Goal: Task Accomplishment & Management: Complete application form

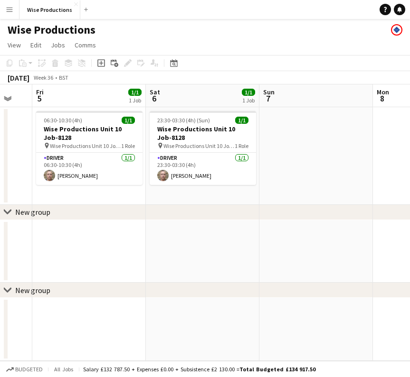
scroll to position [0, 290]
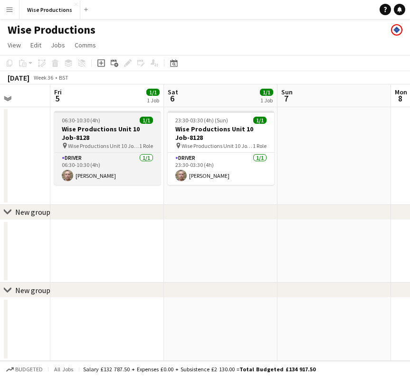
click at [101, 135] on h3 "Wise Productions Unit 10 Job-8128" at bounding box center [107, 133] width 106 height 17
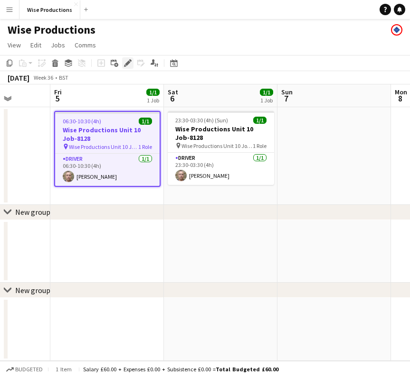
click at [127, 63] on icon at bounding box center [127, 63] width 5 height 5
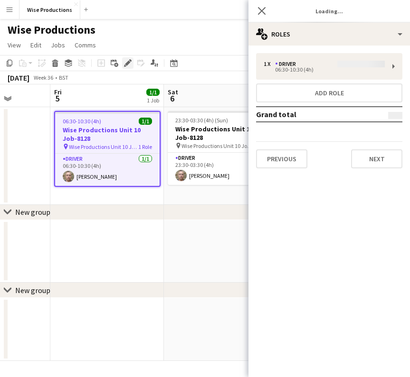
type input "**********"
click at [377, 157] on button "Next" at bounding box center [376, 158] width 51 height 19
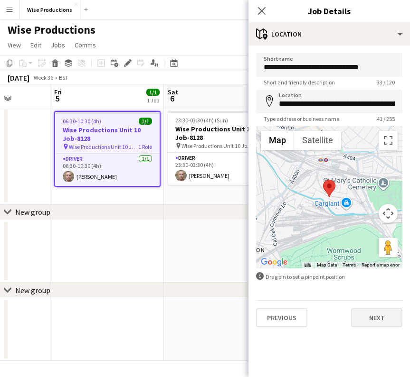
click at [369, 316] on button "Next" at bounding box center [376, 317] width 51 height 19
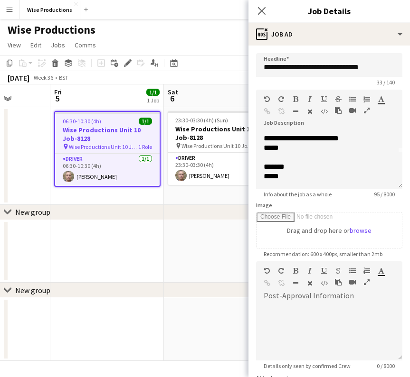
scroll to position [36, 0]
click at [304, 322] on div at bounding box center [329, 332] width 146 height 57
paste div
click at [264, 9] on icon "Close pop-in" at bounding box center [261, 10] width 9 height 9
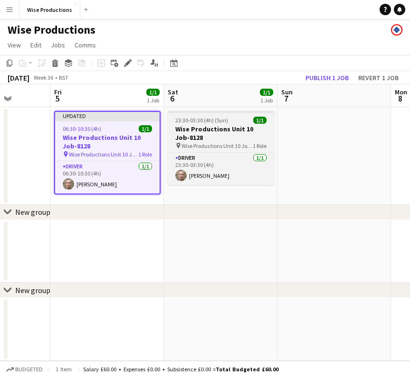
click at [216, 131] on h3 "Wise Productions Unit 10 Job-8128" at bounding box center [221, 133] width 106 height 17
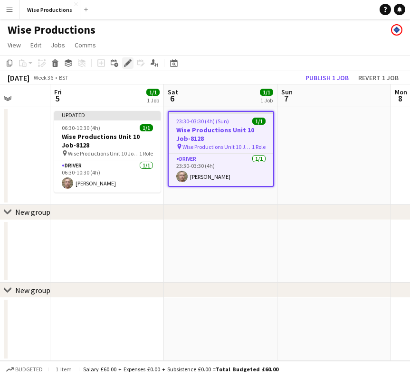
click at [128, 61] on icon "Edit" at bounding box center [128, 63] width 8 height 8
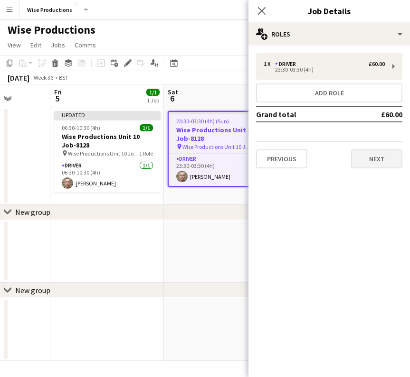
click at [369, 156] on button "Next" at bounding box center [376, 158] width 51 height 19
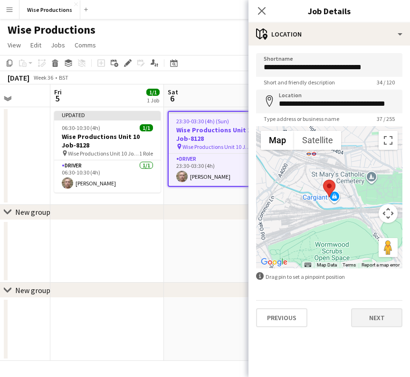
click at [376, 312] on button "Next" at bounding box center [376, 317] width 51 height 19
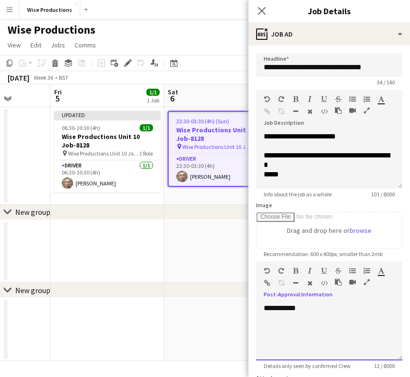
drag, startPoint x: 308, startPoint y: 312, endPoint x: 245, endPoint y: 304, distance: 63.2
click at [245, 304] on body "Menu Boards Boards Boards All jobs Status Workforce Workforce My Workforce Recr…" at bounding box center [205, 188] width 410 height 377
click at [305, 311] on div "**********" at bounding box center [329, 332] width 146 height 57
paste div
click at [262, 6] on app-icon "Close pop-in" at bounding box center [262, 11] width 14 height 14
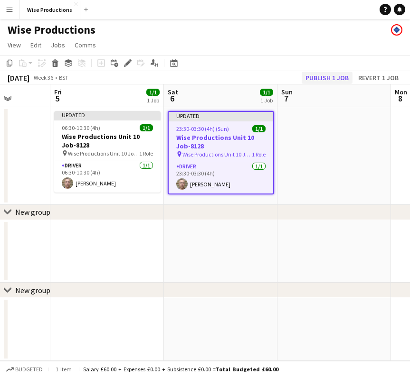
click at [327, 77] on button "Publish 1 job" at bounding box center [326, 78] width 51 height 12
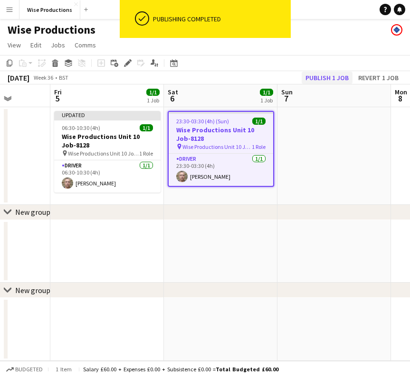
click at [327, 77] on button "Publish 1 job" at bounding box center [326, 78] width 51 height 12
